Goal: Task Accomplishment & Management: Use online tool/utility

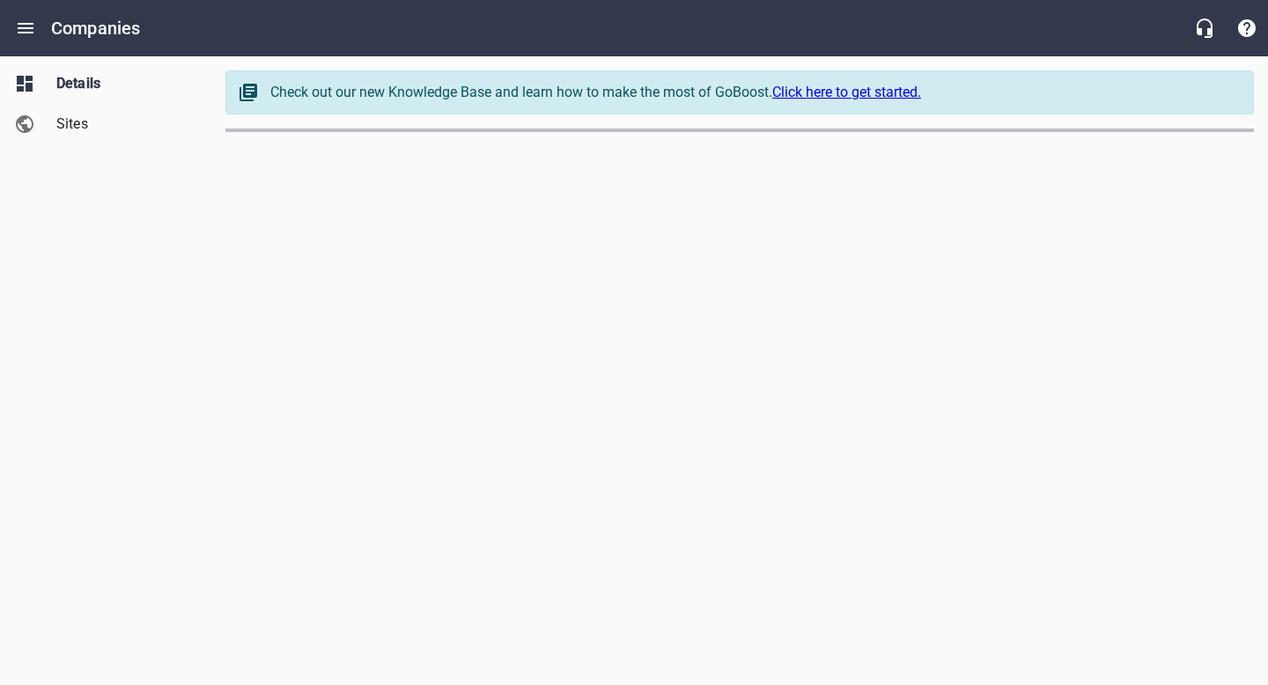
select select "[US_STATE]"
select select "48"
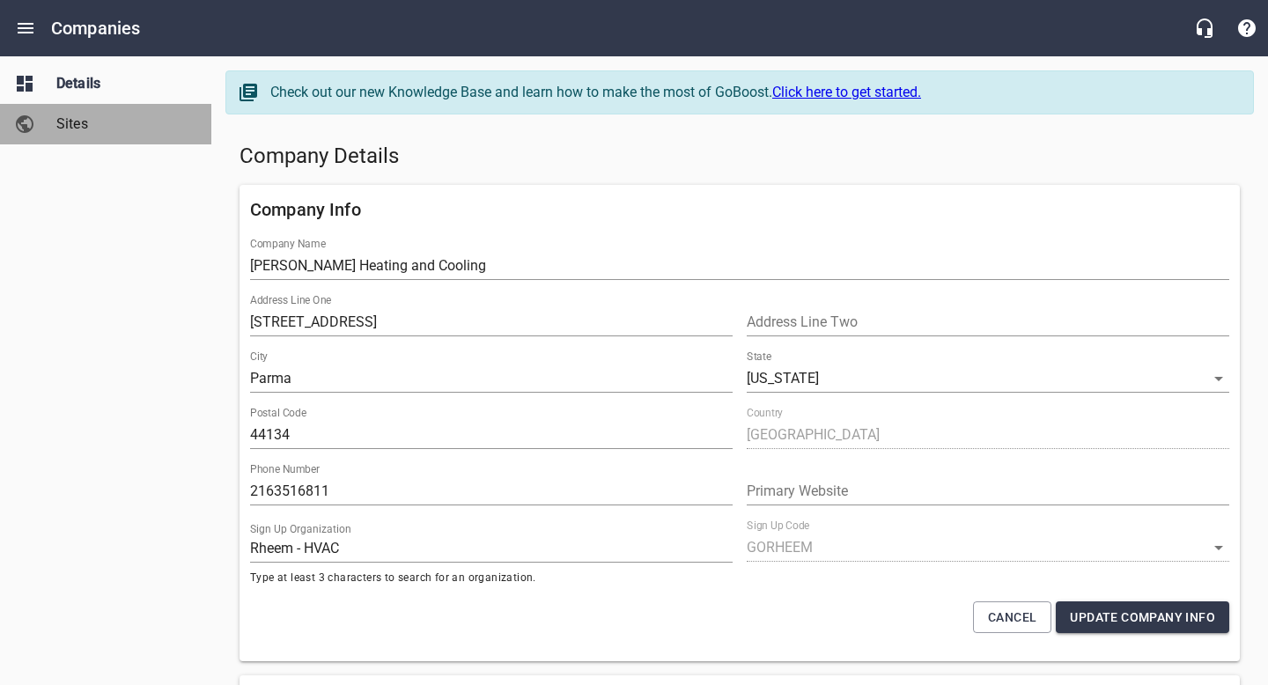
click at [70, 123] on span "Sites" at bounding box center [123, 124] width 134 height 21
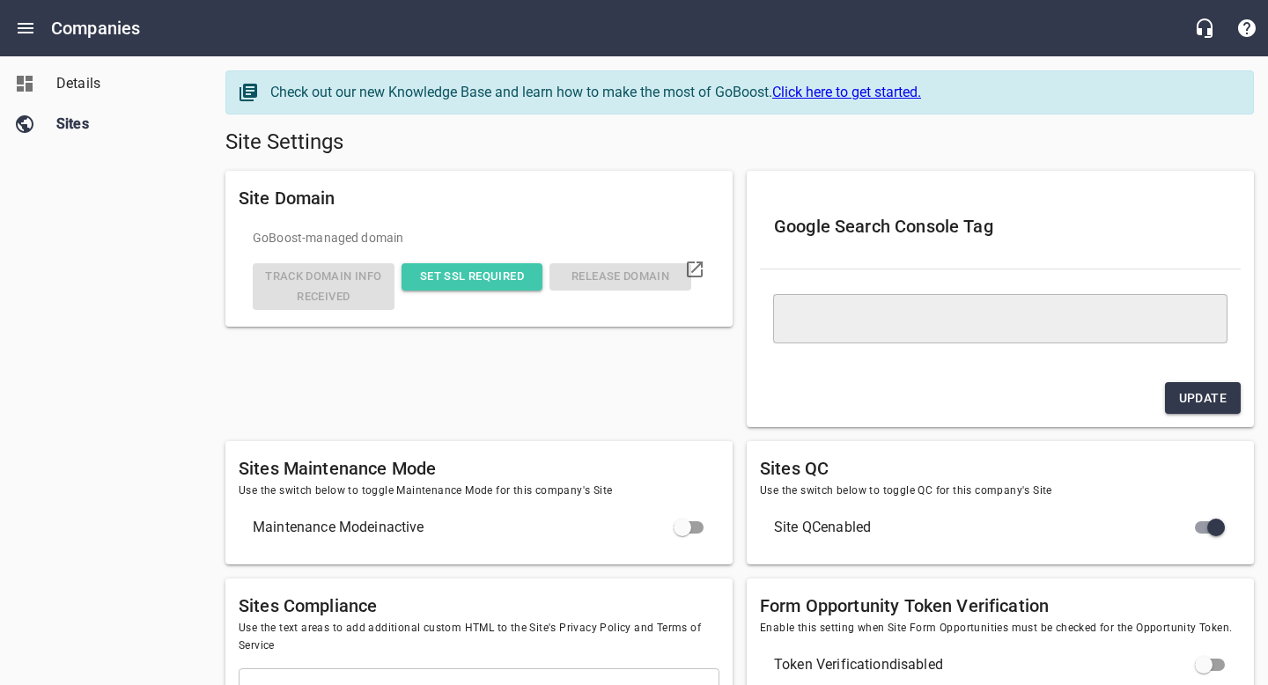
type textarea "<meta name="google-site-verification" content="W_IdTulfdfjk-xnOFG6qCKHbyvcfwN-a…"
checkbox input "true"
checkbox input "false"
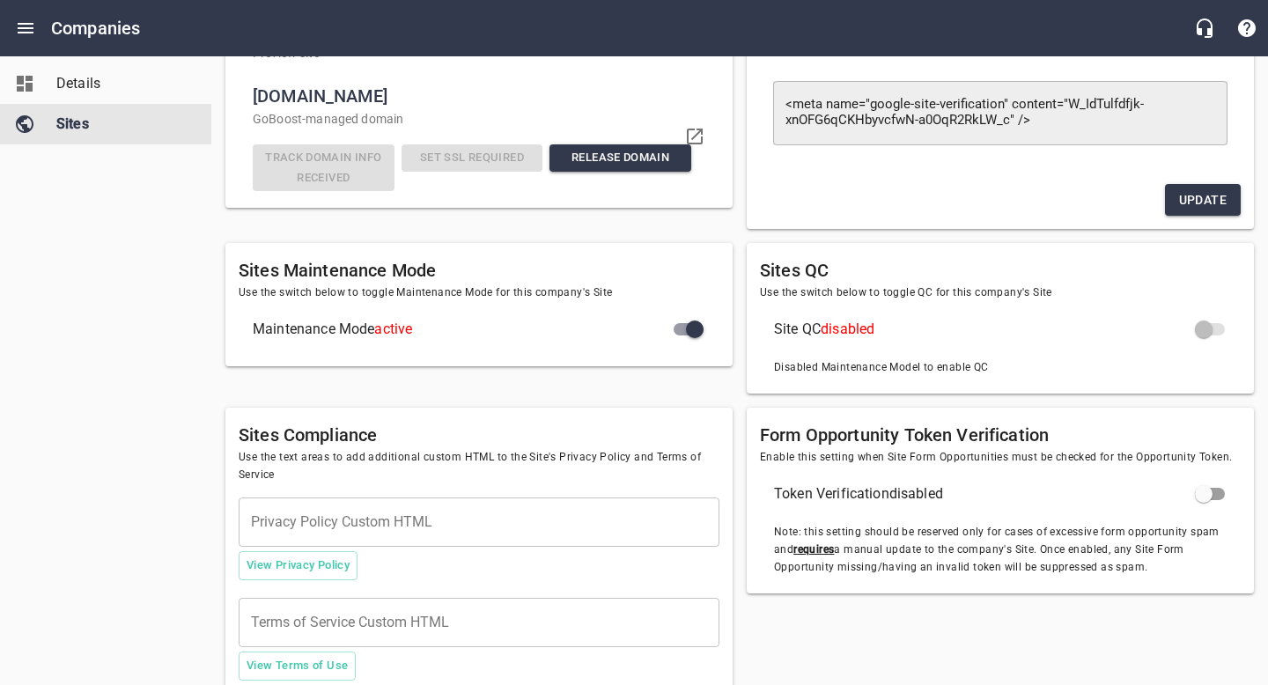
scroll to position [321, 0]
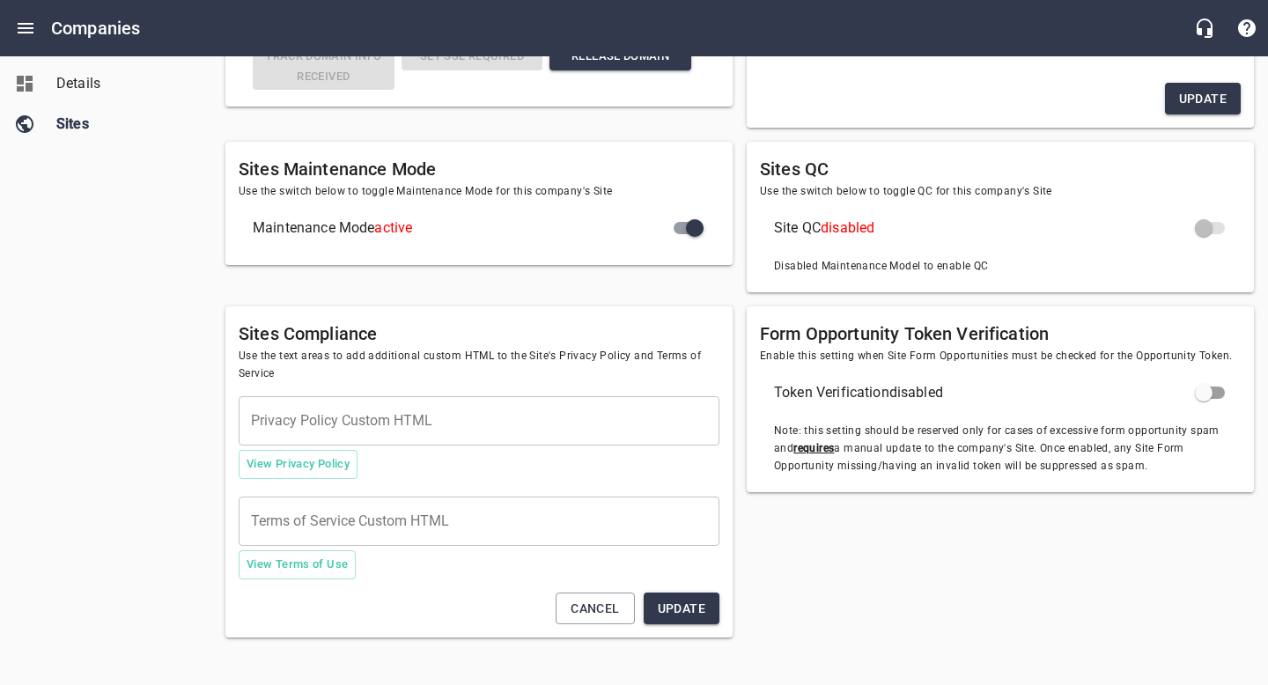
click at [683, 225] on input "checkbox" at bounding box center [695, 228] width 42 height 42
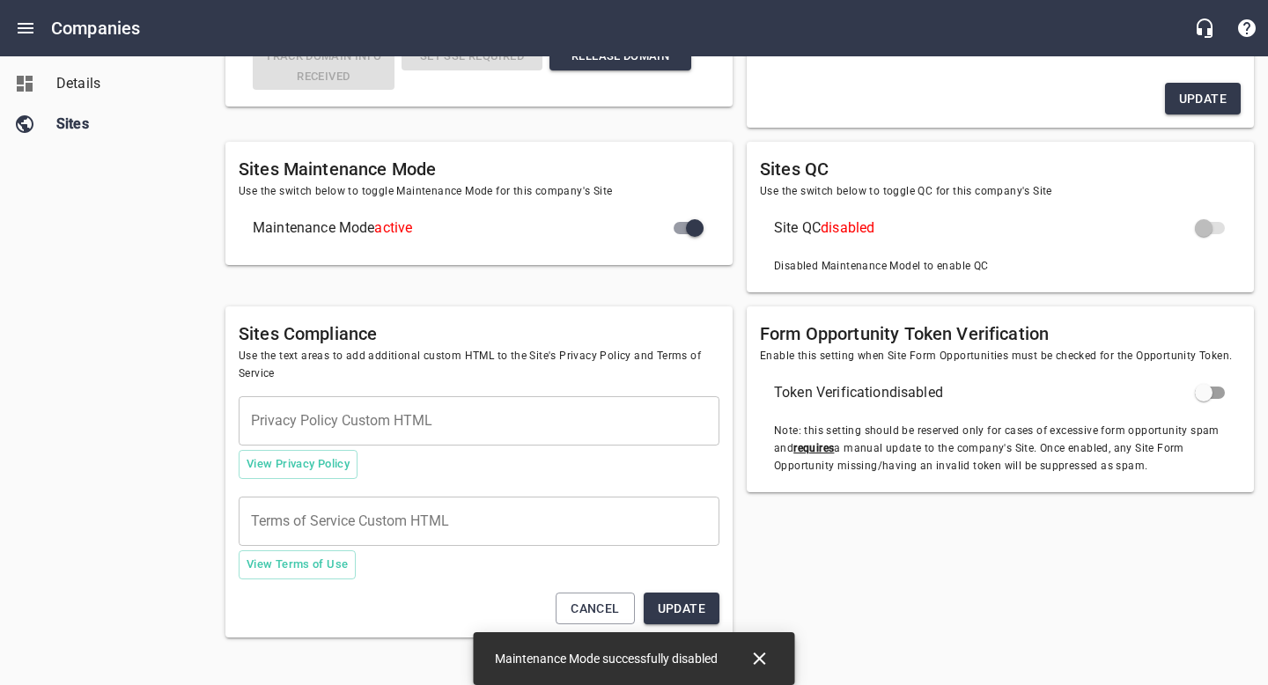
checkbox input "false"
checkbox input "true"
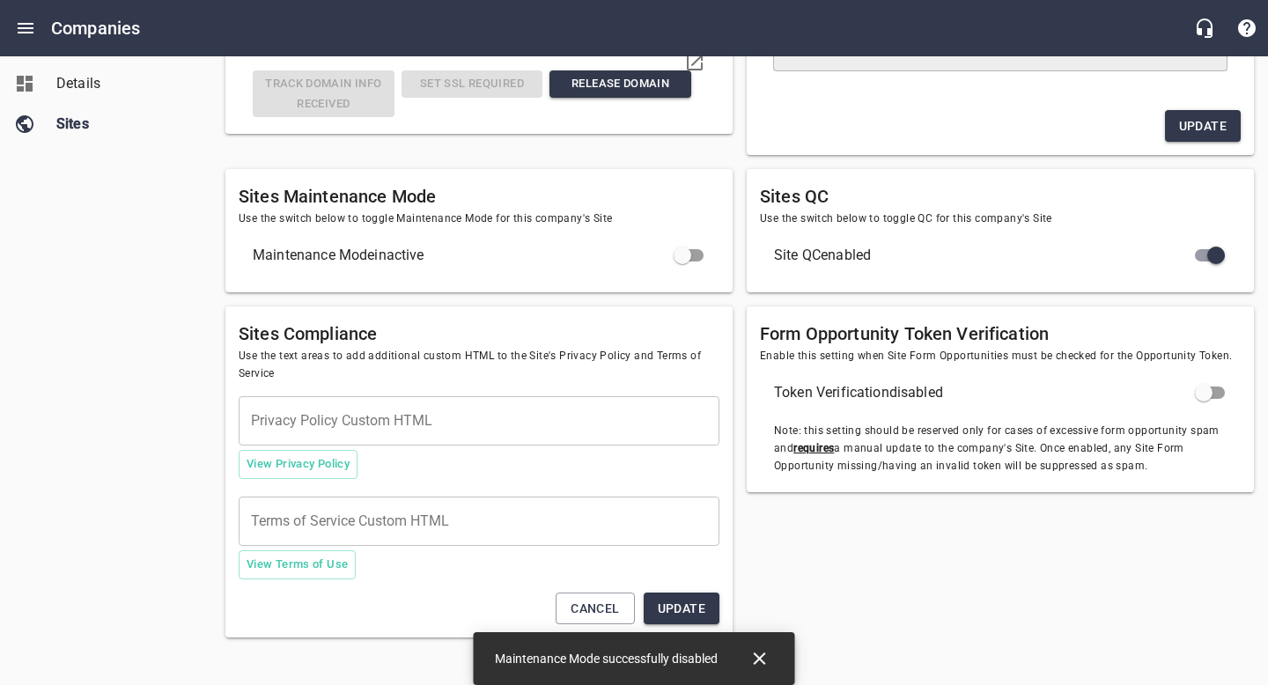
click at [182, 351] on div "Details Sites" at bounding box center [106, 342] width 212 height 685
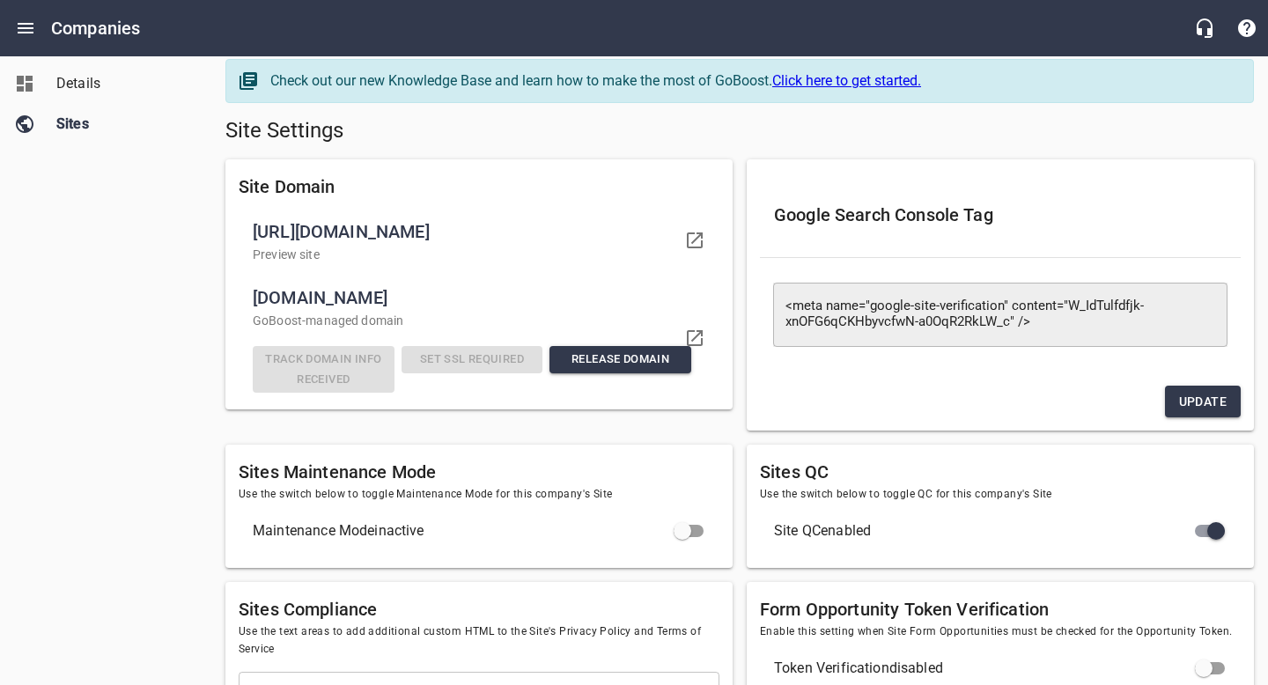
scroll to position [0, 0]
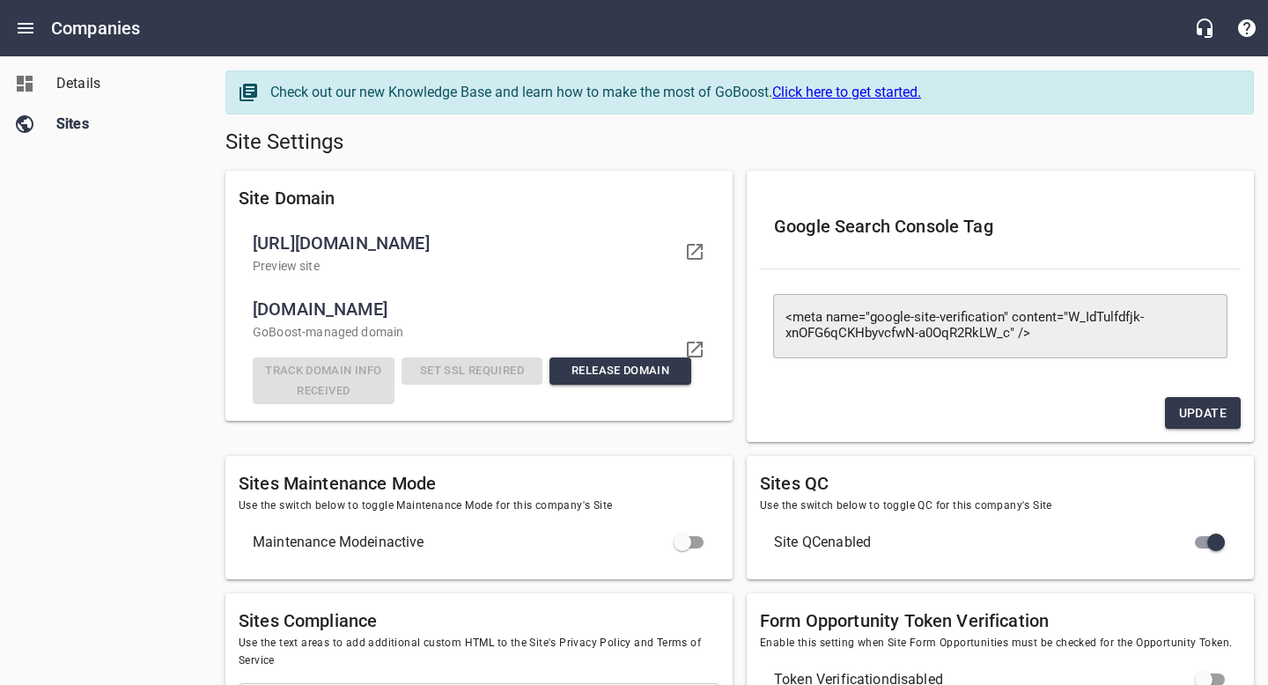
click at [690, 551] on input "checkbox" at bounding box center [682, 542] width 42 height 42
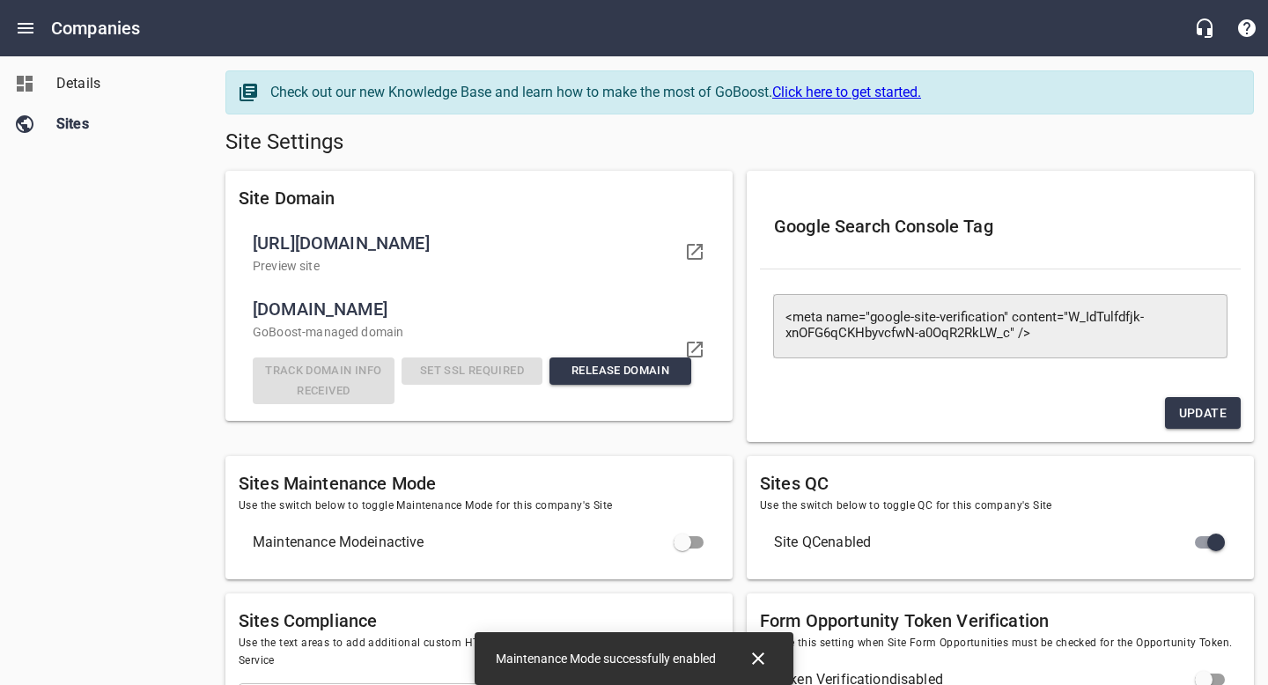
checkbox input "true"
checkbox input "false"
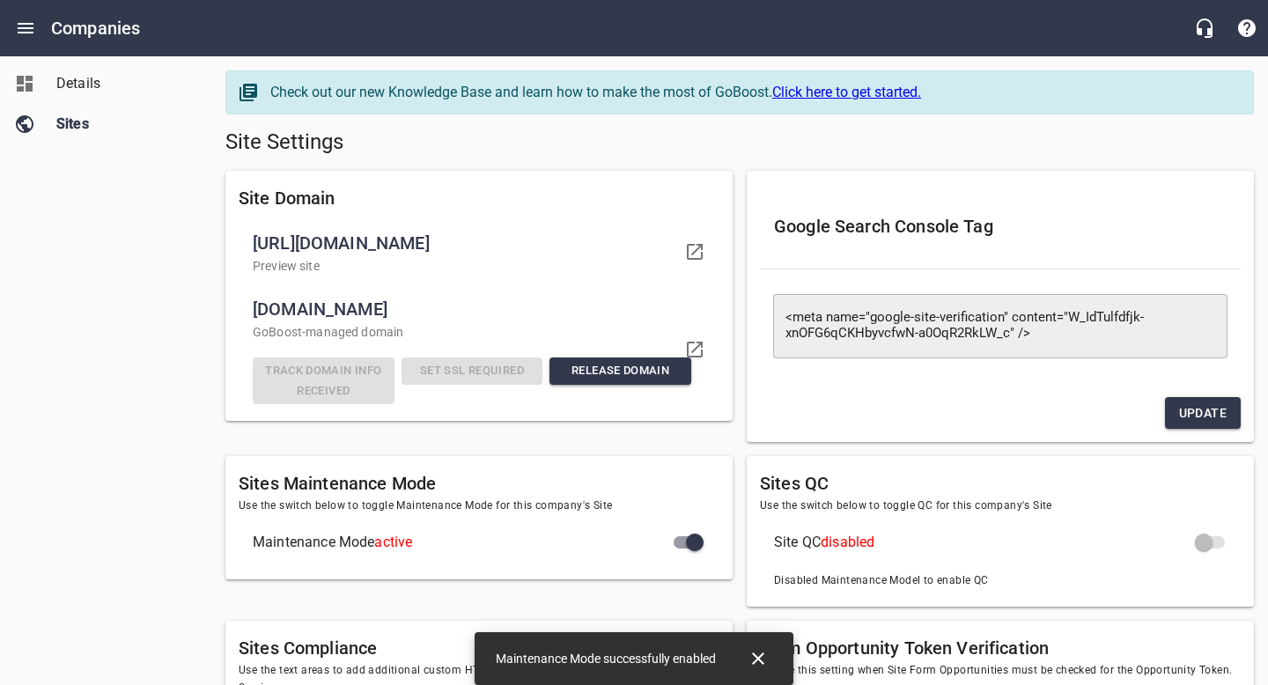
click at [762, 658] on icon "Close" at bounding box center [758, 658] width 21 height 21
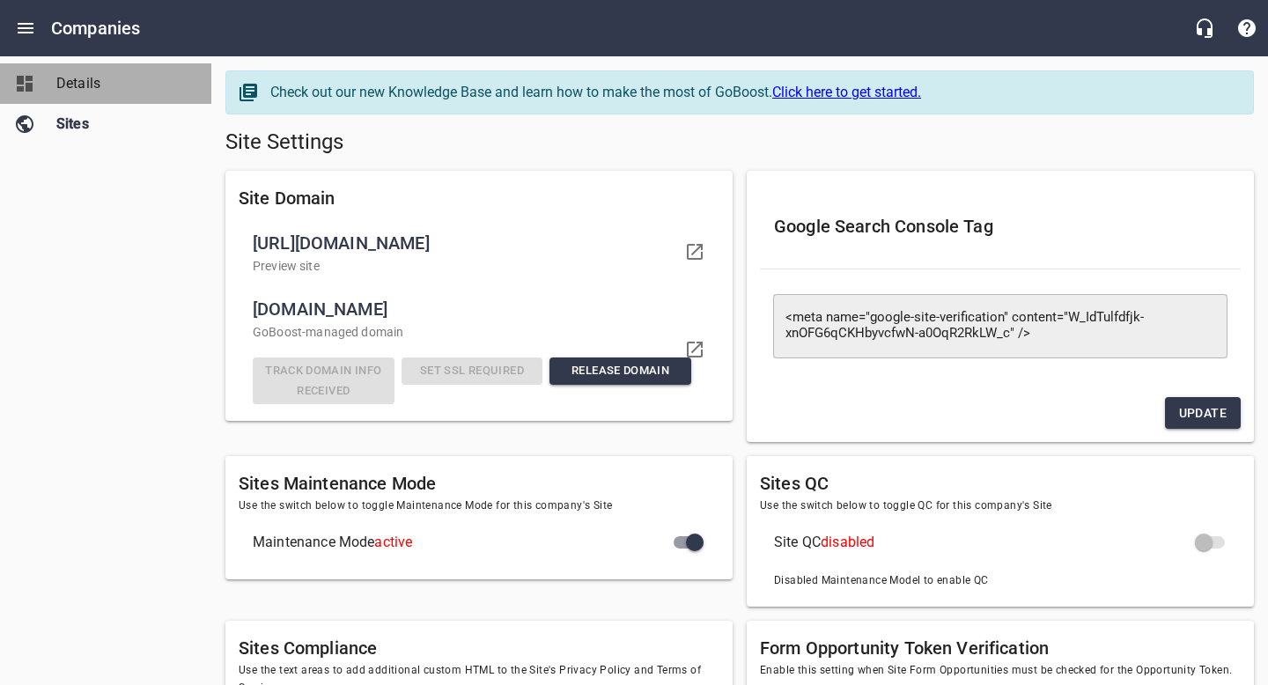
click at [73, 91] on span "Details" at bounding box center [123, 83] width 134 height 21
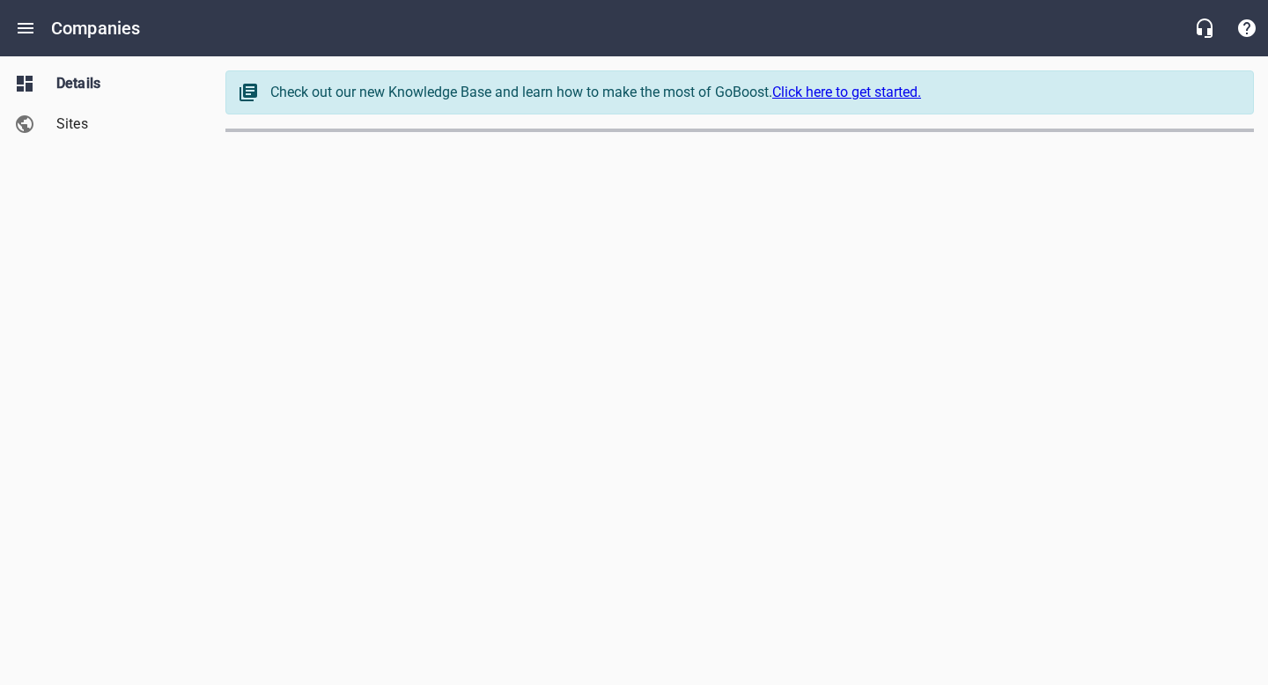
select select "[US_STATE]"
select select "48"
